Goal: Task Accomplishment & Management: Manage account settings

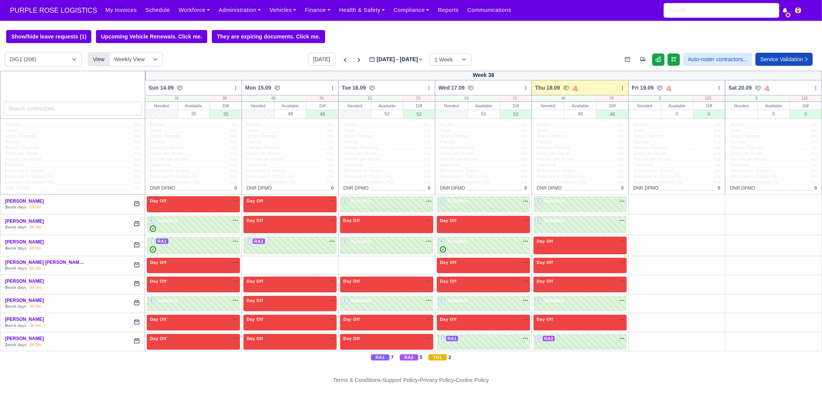
click at [341, 60] on icon at bounding box center [345, 60] width 8 height 8
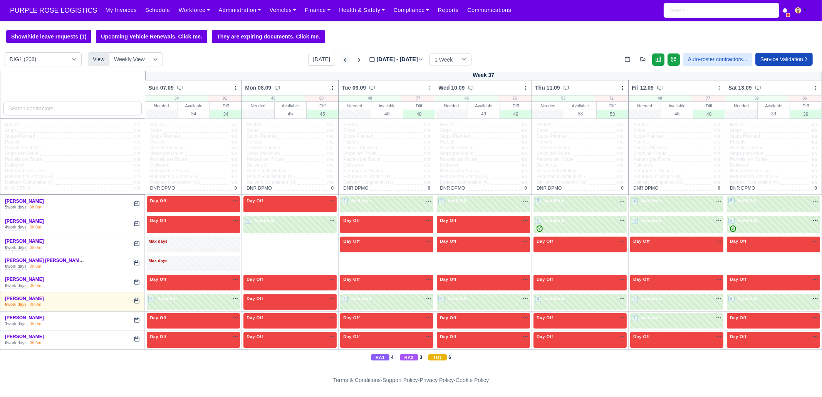
type input "2025-09-11"
click at [341, 64] on icon at bounding box center [345, 60] width 8 height 8
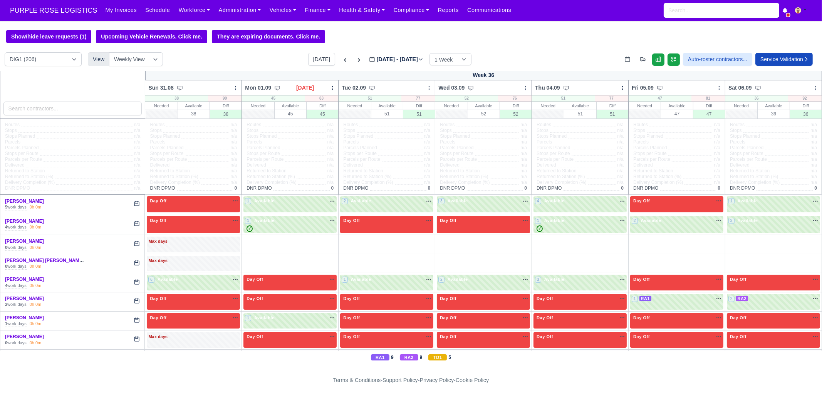
type input "2025-09-04"
click at [55, 106] on input "search" at bounding box center [72, 109] width 139 height 14
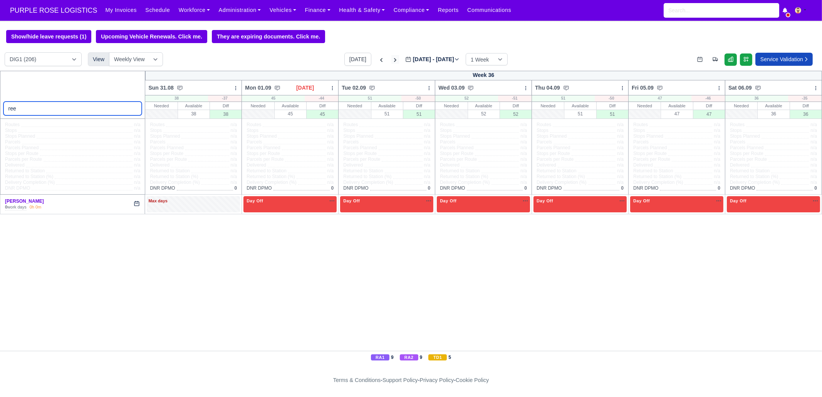
type input "ree"
click at [391, 62] on icon at bounding box center [395, 60] width 8 height 8
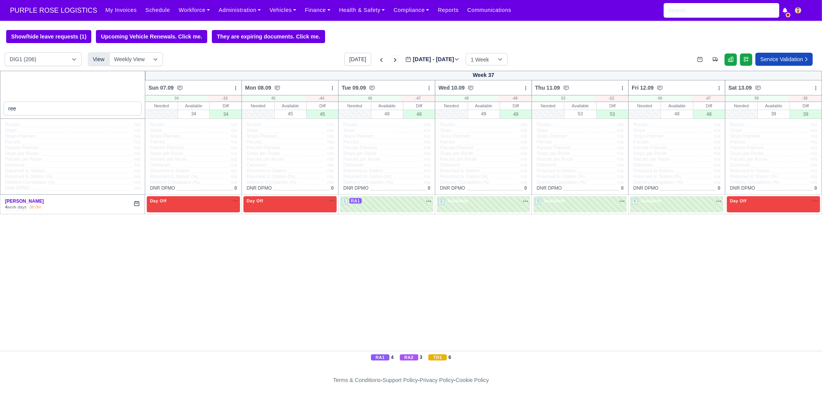
click at [391, 62] on icon at bounding box center [395, 60] width 8 height 8
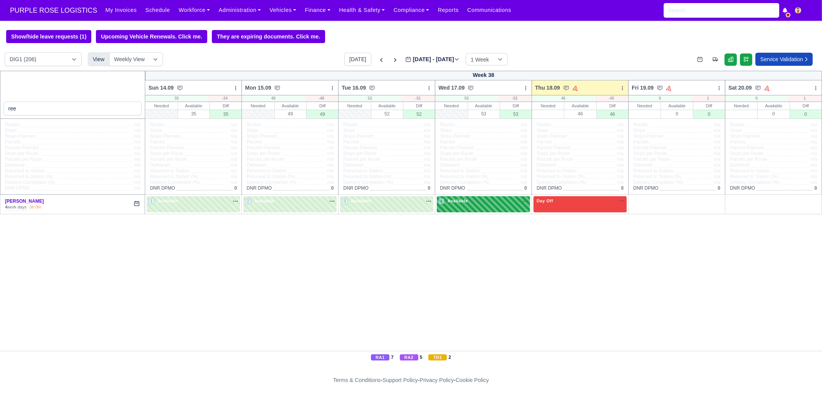
click at [470, 203] on div "4 Available na" at bounding box center [483, 201] width 90 height 7
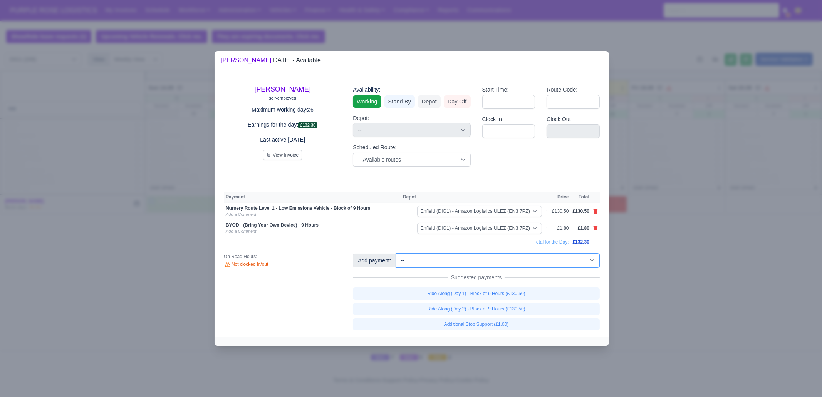
click at [495, 259] on select "-- Additional Hour Support (£14.50) Additional Hour Support (Walkers) (£13.50) …" at bounding box center [498, 261] width 204 height 14
click at [359, 240] on td "Total for the Day:" at bounding box center [397, 242] width 347 height 10
click at [474, 260] on select "-- Additional Hour Support (£14.50) Additional Hour Support (Walkers) (£13.50) …" at bounding box center [498, 261] width 204 height 14
click at [753, 318] on div at bounding box center [411, 198] width 822 height 397
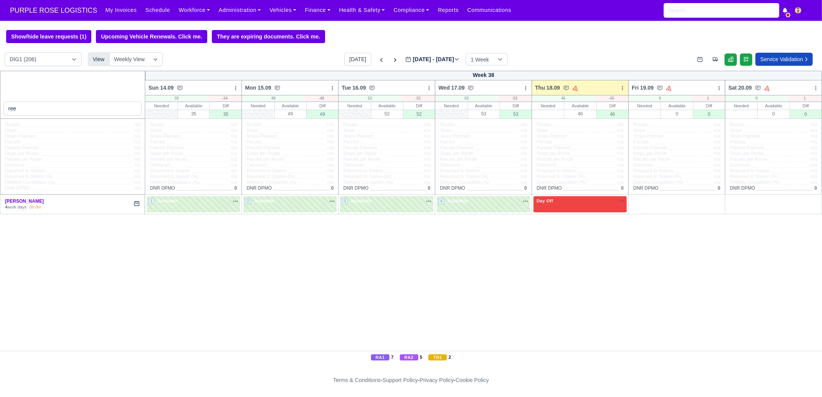
click at [368, 62] on div "Today Sep 14 - Sep 20, 2025 2025-09-18 1 Week 2 Weeks 3 Weeks 4 Weeks" at bounding box center [425, 59] width 163 height 13
click at [377, 59] on icon at bounding box center [381, 60] width 8 height 8
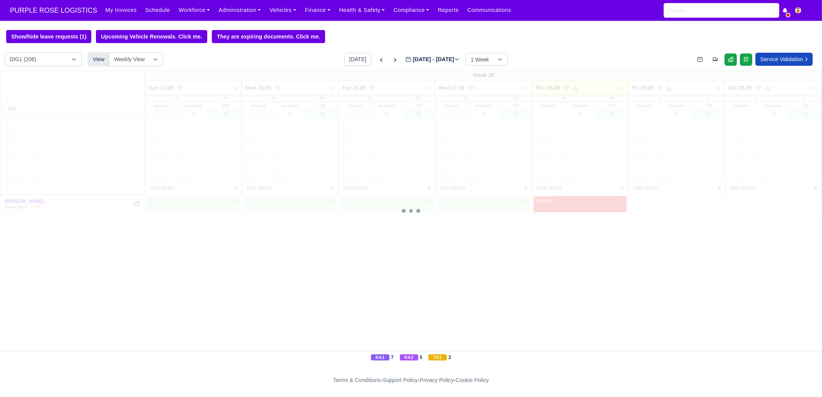
type input "2025-09-11"
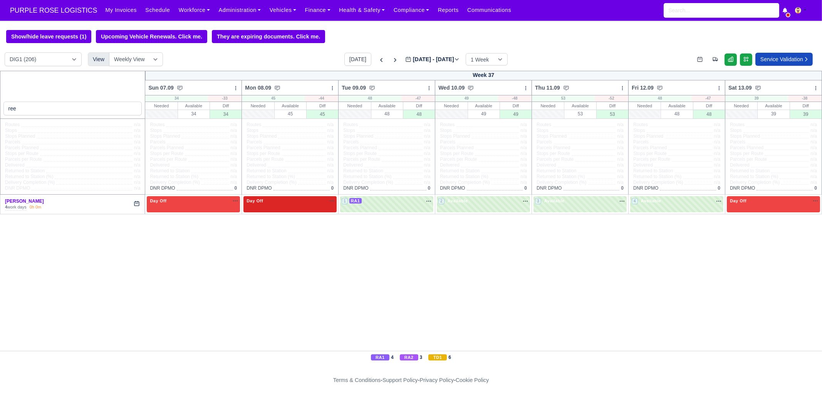
click at [302, 208] on div "Day Off Available" at bounding box center [289, 204] width 93 height 16
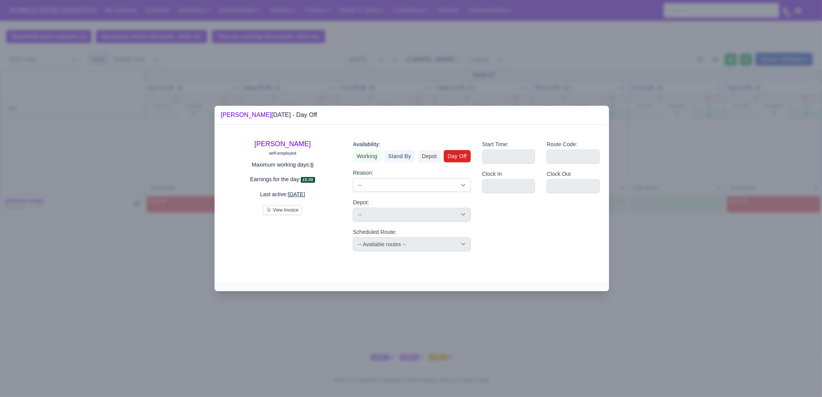
click at [795, 320] on div at bounding box center [411, 198] width 822 height 397
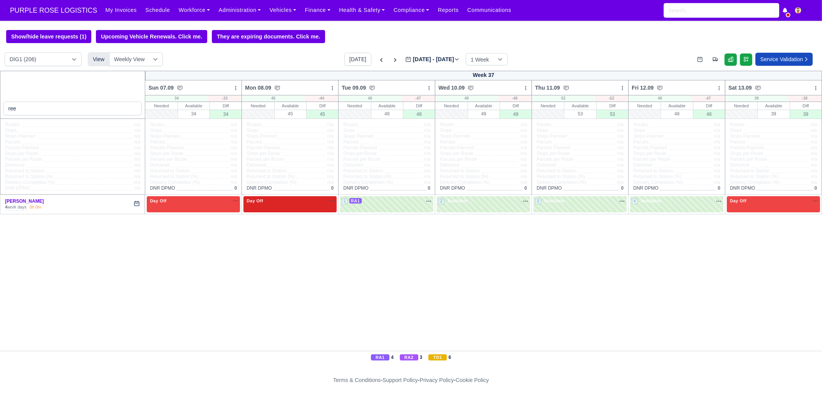
click at [283, 203] on div "Day Off Available" at bounding box center [290, 201] width 90 height 7
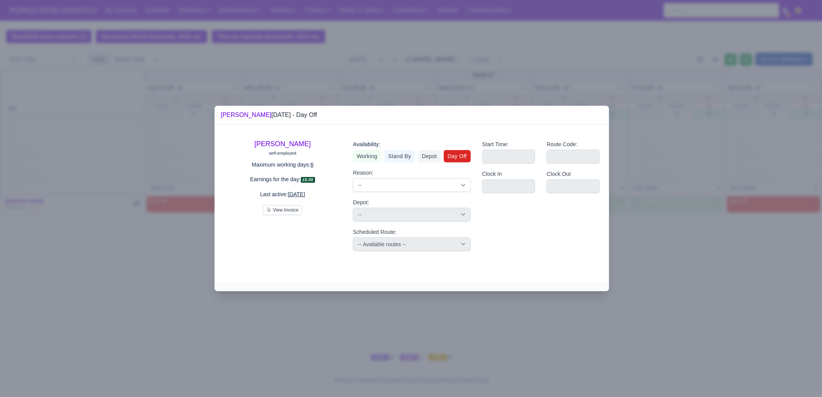
click at [691, 318] on div at bounding box center [411, 198] width 822 height 397
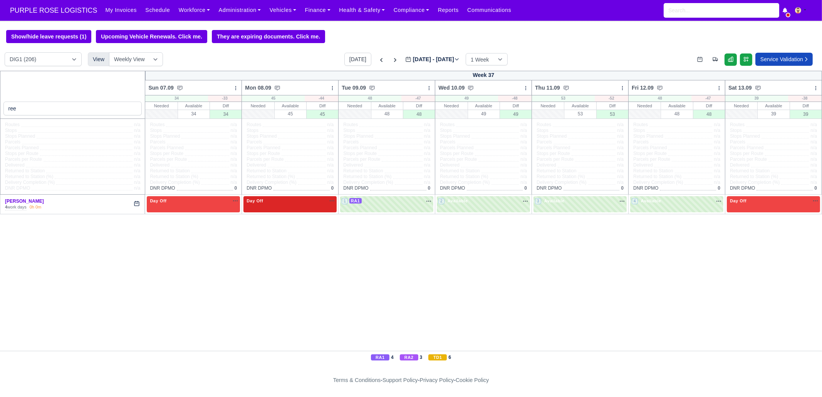
click at [265, 203] on div "Day Off Available" at bounding box center [290, 201] width 90 height 7
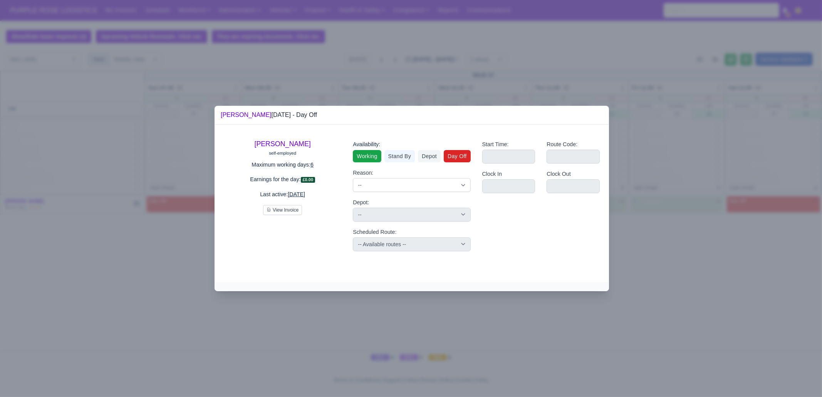
click at [363, 157] on link "Working" at bounding box center [367, 156] width 28 height 12
select select
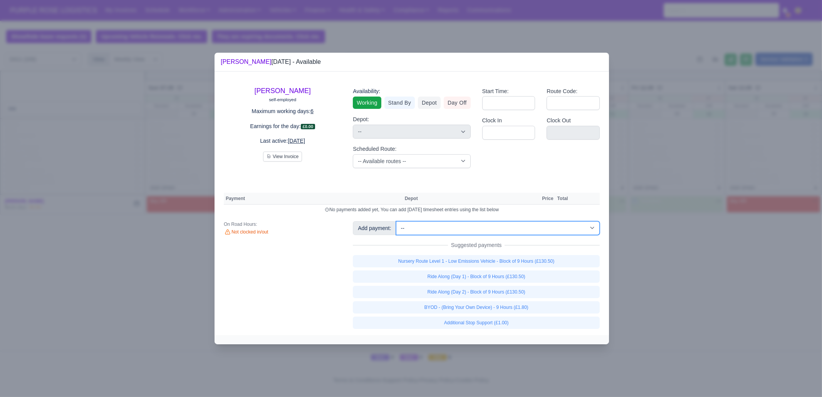
click at [515, 228] on select "-- Additional Hour Support (£14.50) Additional Hour Support (Walkers) (£13.50) …" at bounding box center [498, 228] width 204 height 14
click at [396, 221] on select "-- Additional Hour Support (£14.50) Additional Hour Support (Walkers) (£13.50) …" at bounding box center [498, 228] width 204 height 14
select select "1"
select select
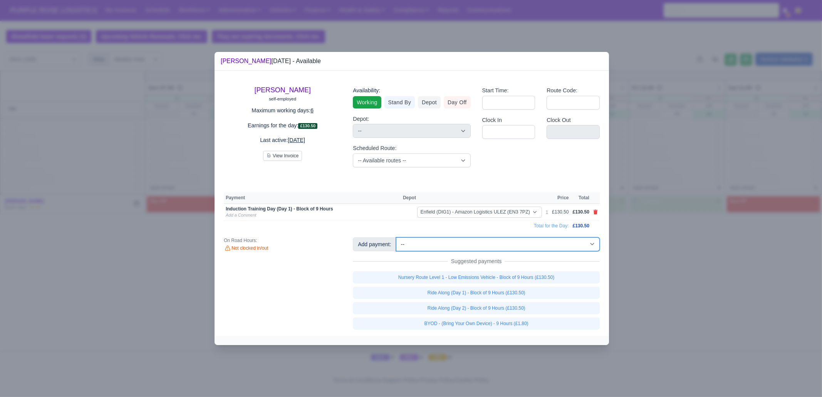
click at [545, 241] on select "-- Additional Hour Support (£14.50) Additional Hour Support (Walkers) (£13.50) …" at bounding box center [498, 245] width 204 height 14
select select "103"
click at [396, 238] on select "-- Additional Hour Support (£14.50) Additional Hour Support (Walkers) (£13.50) …" at bounding box center [498, 245] width 204 height 14
select select
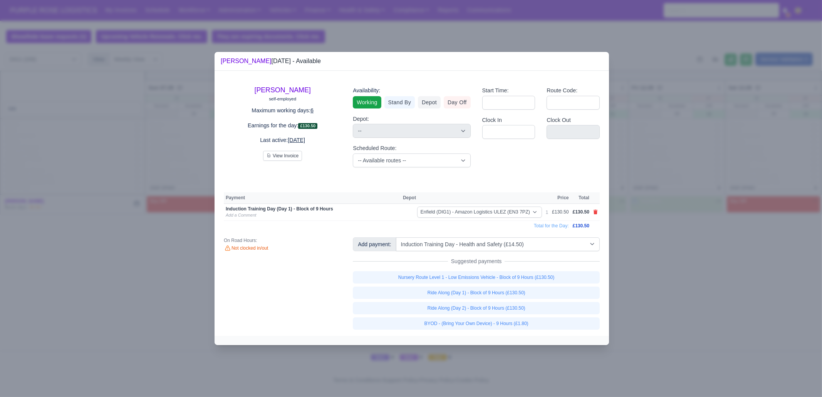
select select "1"
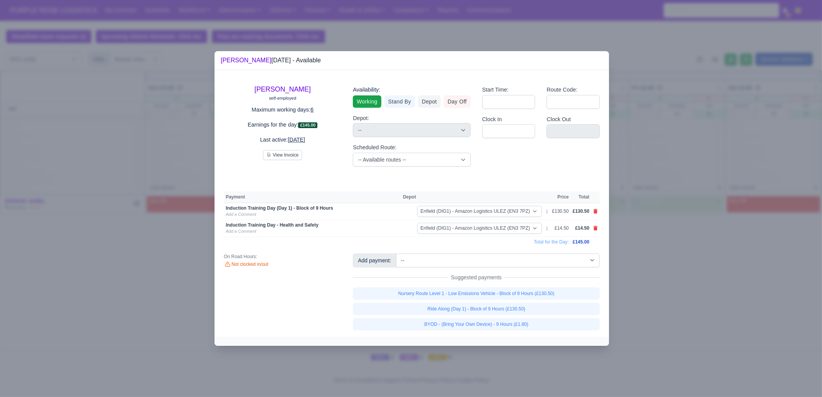
click at [689, 318] on div at bounding box center [411, 198] width 822 height 397
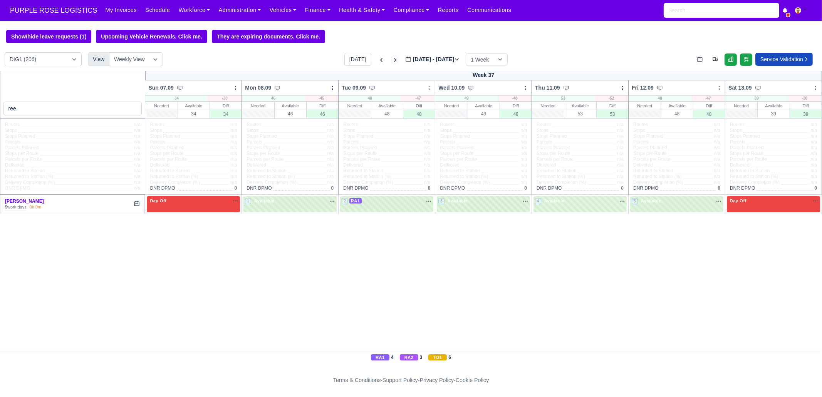
click at [391, 62] on icon at bounding box center [395, 60] width 8 height 8
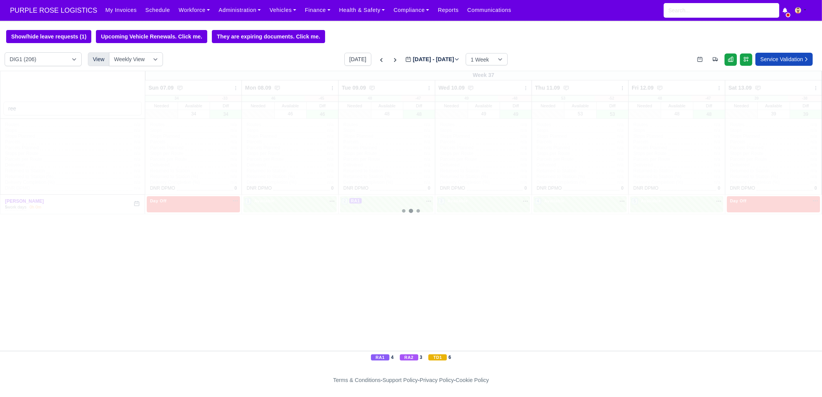
type input "2025-09-18"
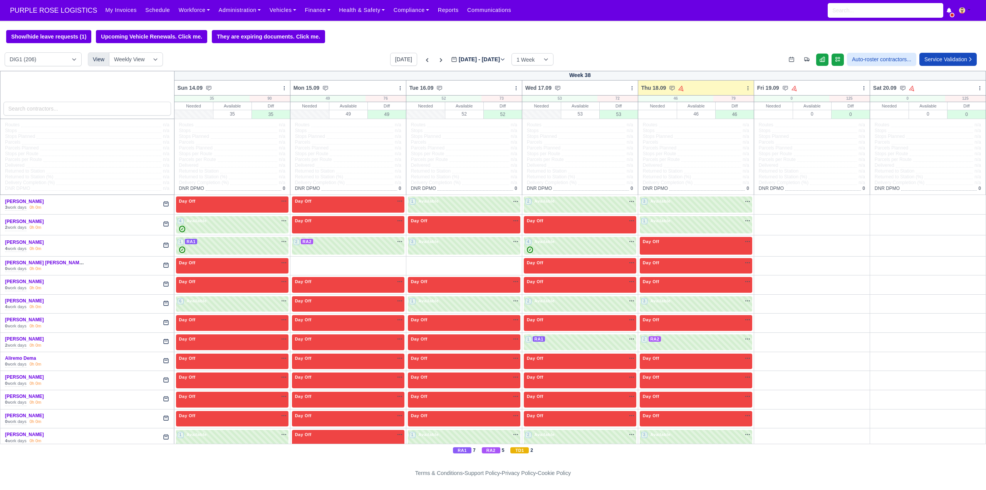
click at [91, 113] on input "search" at bounding box center [87, 109] width 168 height 14
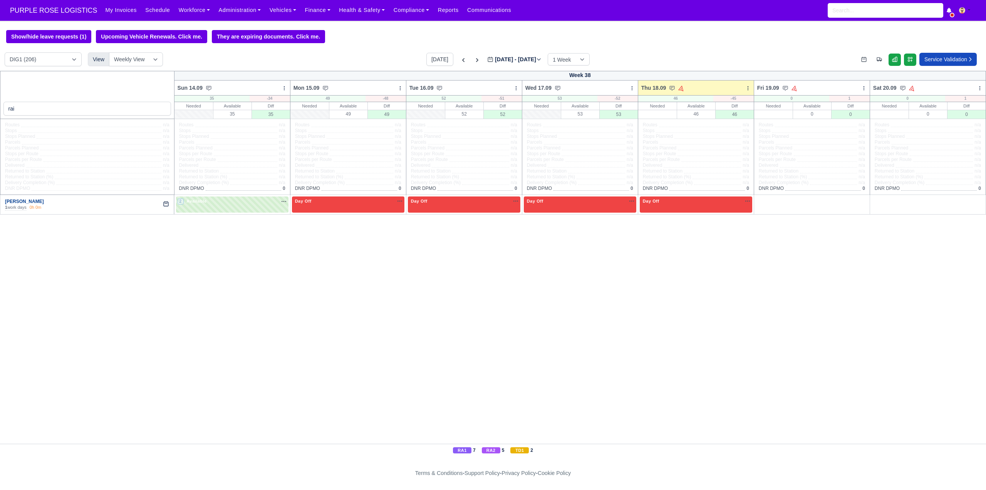
type input "rai"
click at [23, 203] on link "[PERSON_NAME]" at bounding box center [24, 201] width 39 height 5
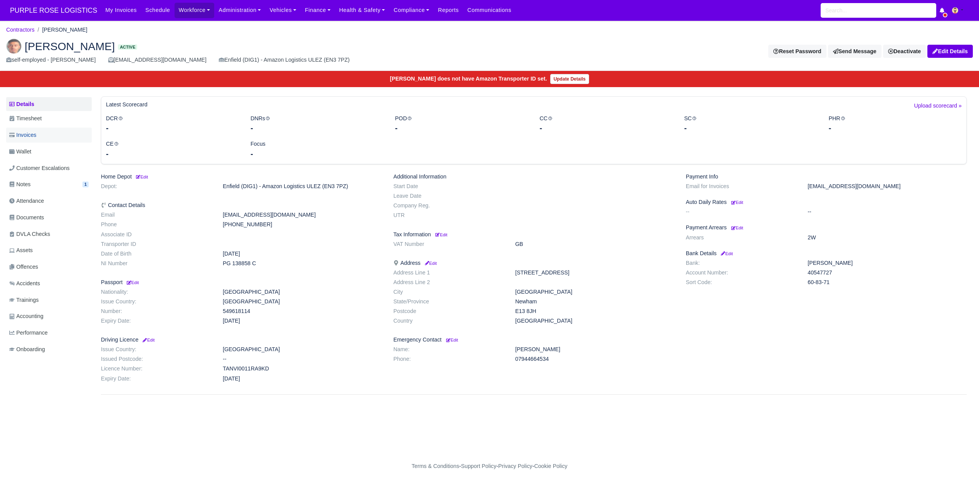
click at [49, 132] on link "Invoices" at bounding box center [49, 134] width 86 height 15
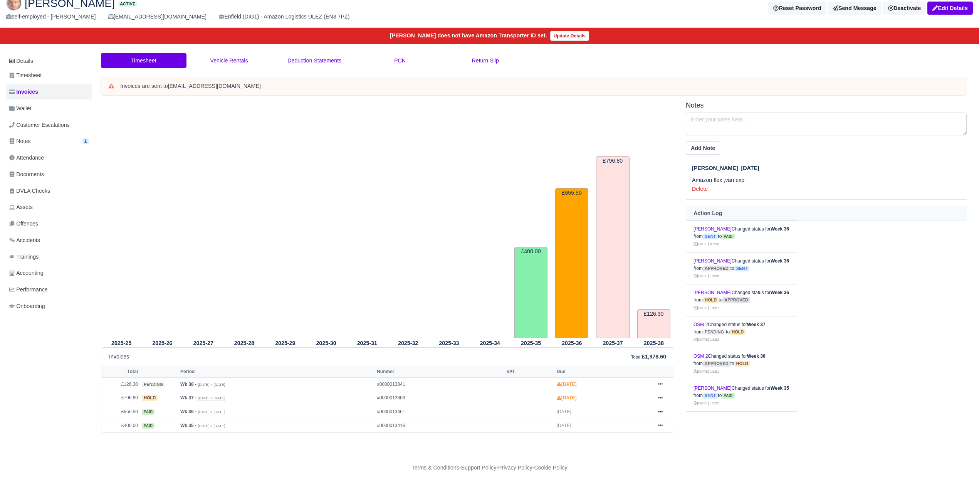
scroll to position [45, 0]
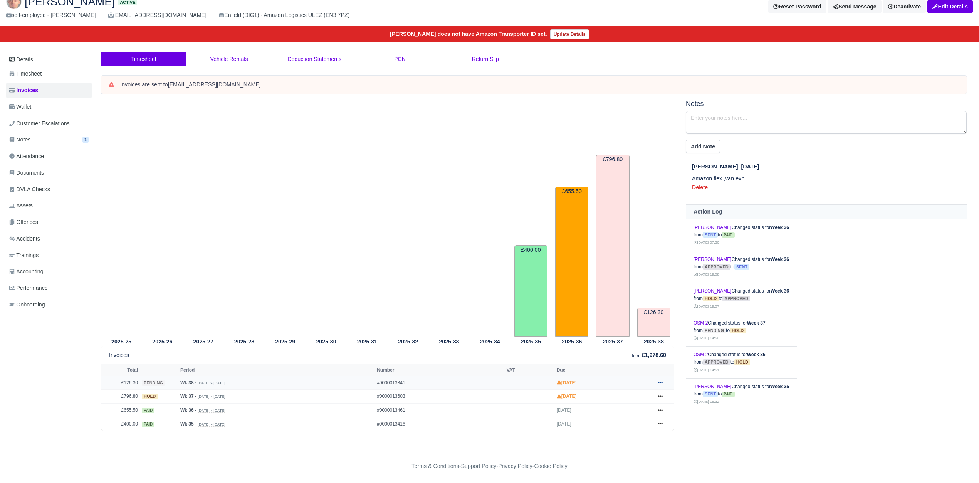
click at [659, 382] on icon at bounding box center [660, 383] width 5 height 2
click at [642, 320] on link "Hold" at bounding box center [631, 321] width 69 height 16
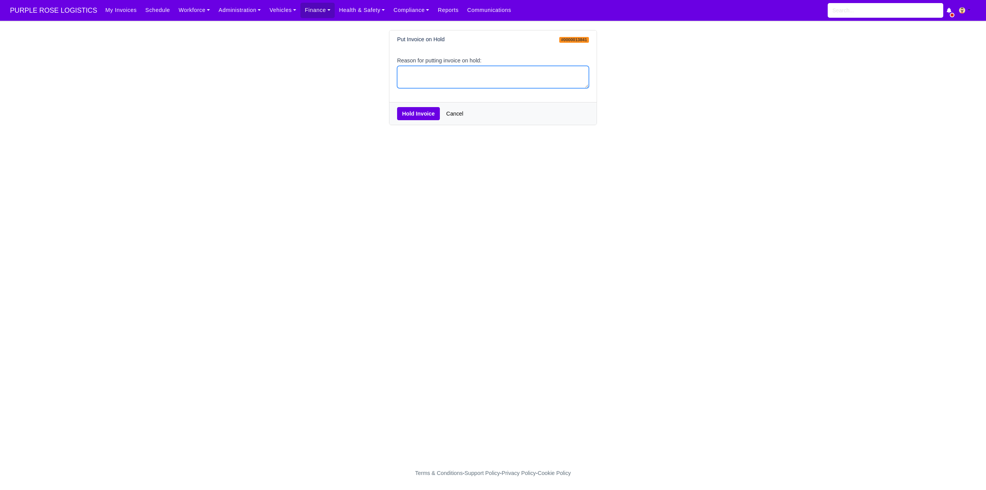
click at [539, 67] on textarea "Reason for putting invoice on hold:" at bounding box center [493, 77] width 192 height 23
type textarea "pcns"
click at [417, 113] on button "Hold Invoice" at bounding box center [418, 113] width 43 height 13
